Goal: Task Accomplishment & Management: Manage account settings

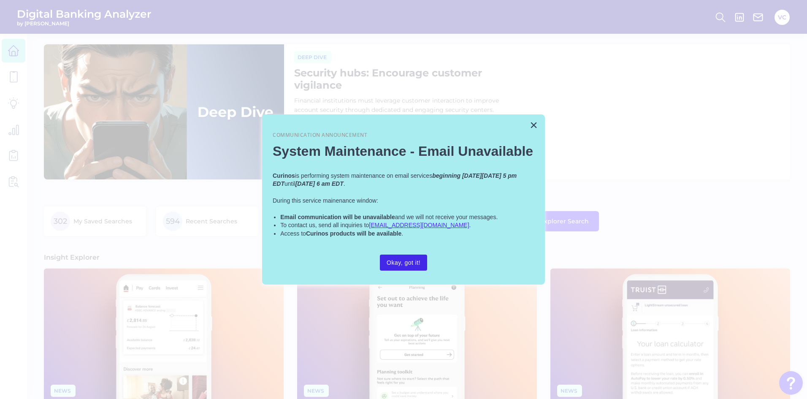
click at [411, 260] on button "Okay, got it!" at bounding box center [403, 263] width 47 height 16
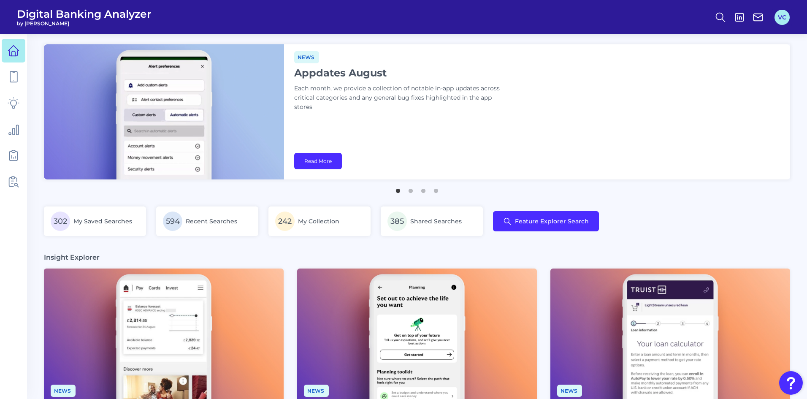
click at [783, 15] on button "VC" at bounding box center [782, 17] width 15 height 15
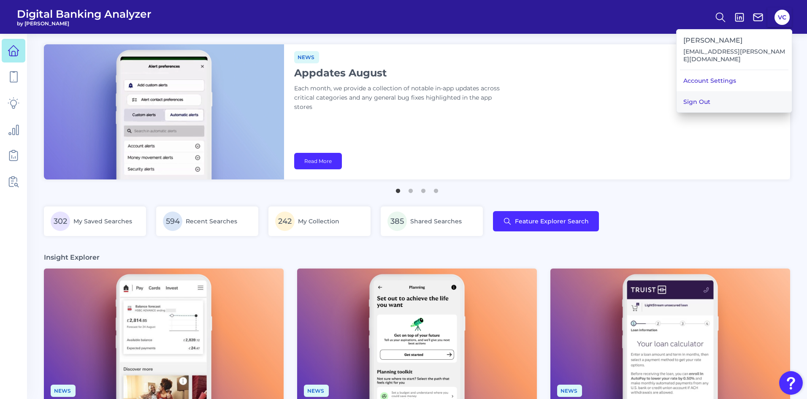
click at [725, 94] on button "Sign Out" at bounding box center [734, 101] width 115 height 21
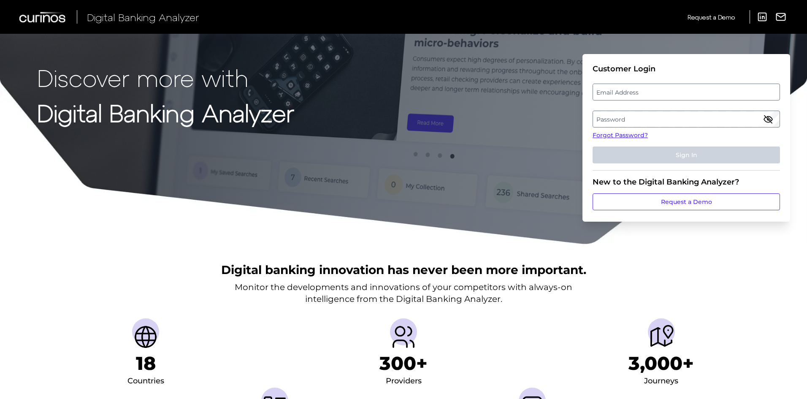
click at [656, 91] on label "Email Address" at bounding box center [686, 91] width 186 height 15
click at [656, 91] on input "email" at bounding box center [687, 92] width 188 height 17
click at [656, 91] on input "Email Address" at bounding box center [687, 92] width 188 height 17
type input "[EMAIL_ADDRESS][PERSON_NAME][DOMAIN_NAME]"
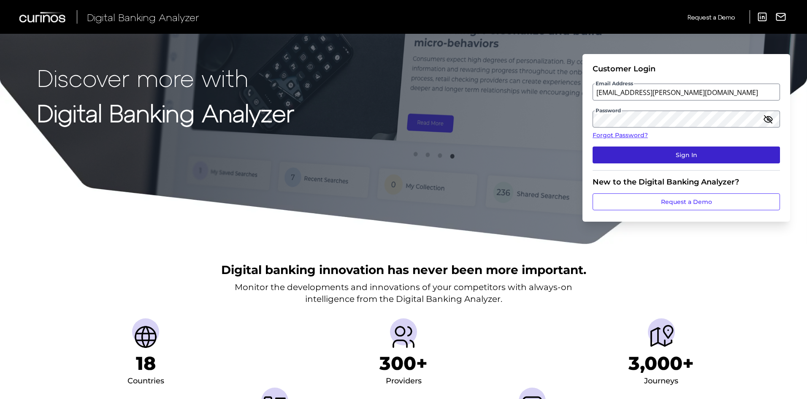
click at [639, 157] on button "Sign In" at bounding box center [687, 155] width 188 height 17
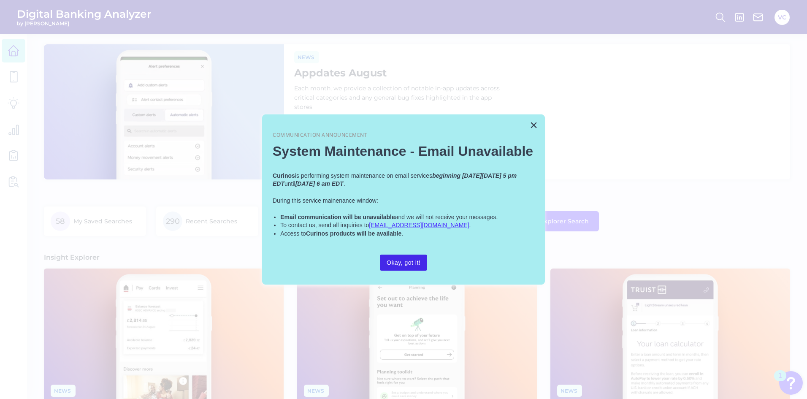
click at [409, 266] on button "Okay, got it!" at bounding box center [403, 263] width 47 height 16
